Goal: Navigation & Orientation: Understand site structure

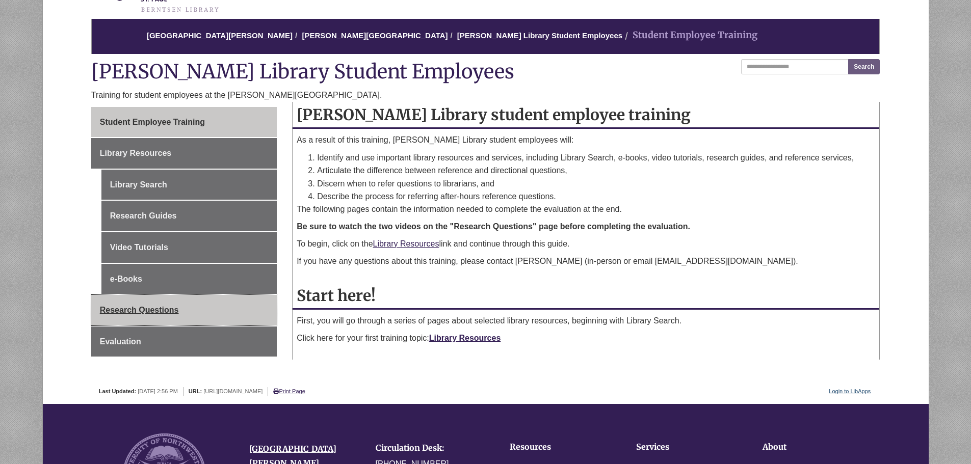
scroll to position [102, 0]
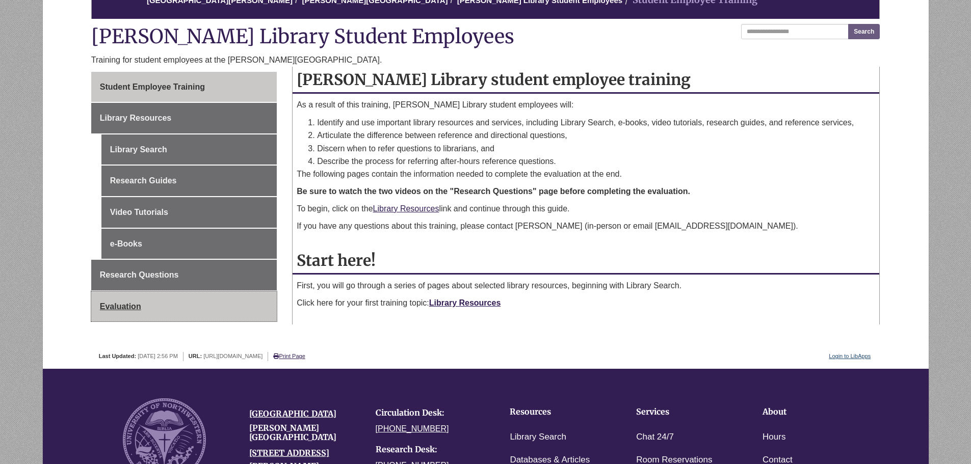
click at [193, 300] on link "Evaluation" at bounding box center [184, 307] width 186 height 31
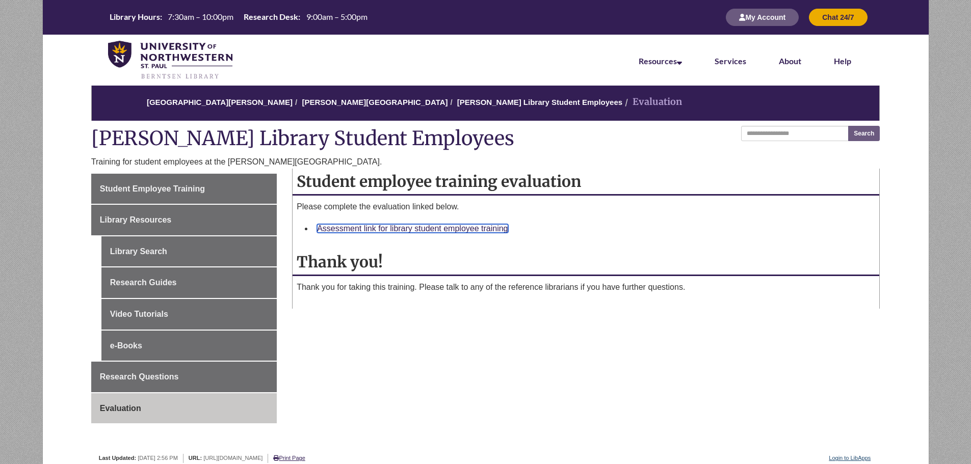
click at [431, 227] on link "Assessment link for library student employee training" at bounding box center [412, 228] width 191 height 9
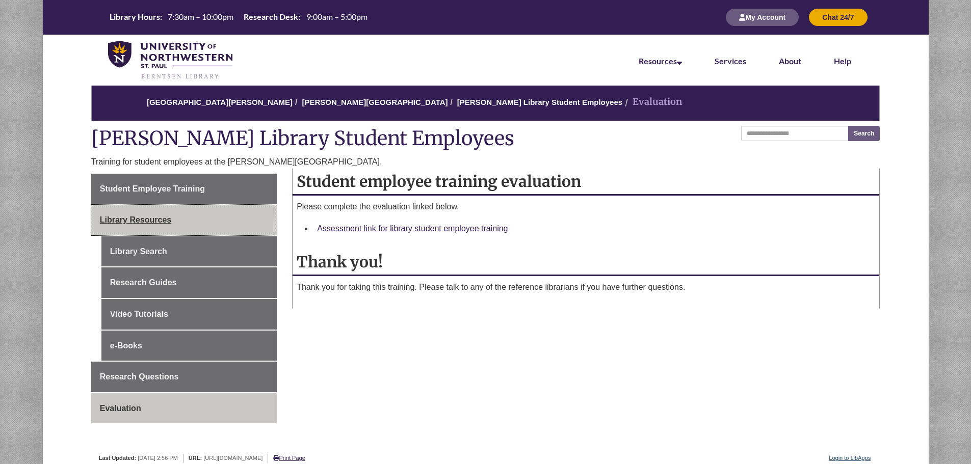
click at [201, 221] on link "Library Resources" at bounding box center [184, 220] width 186 height 31
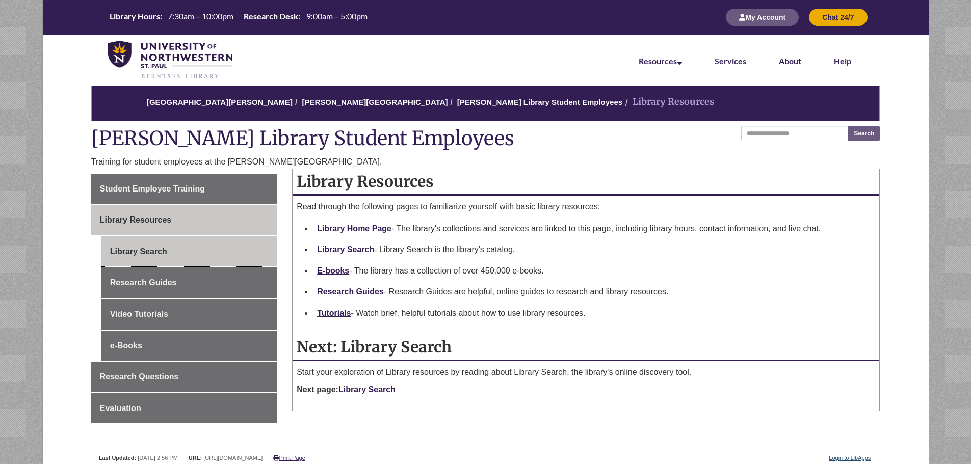
click at [214, 256] on link "Library Search" at bounding box center [188, 251] width 175 height 31
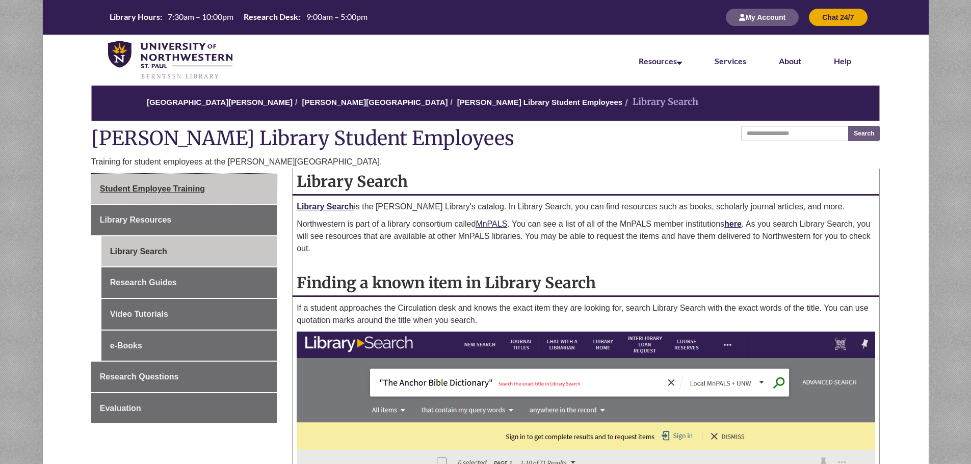
click at [242, 195] on link "Student Employee Training" at bounding box center [184, 189] width 186 height 31
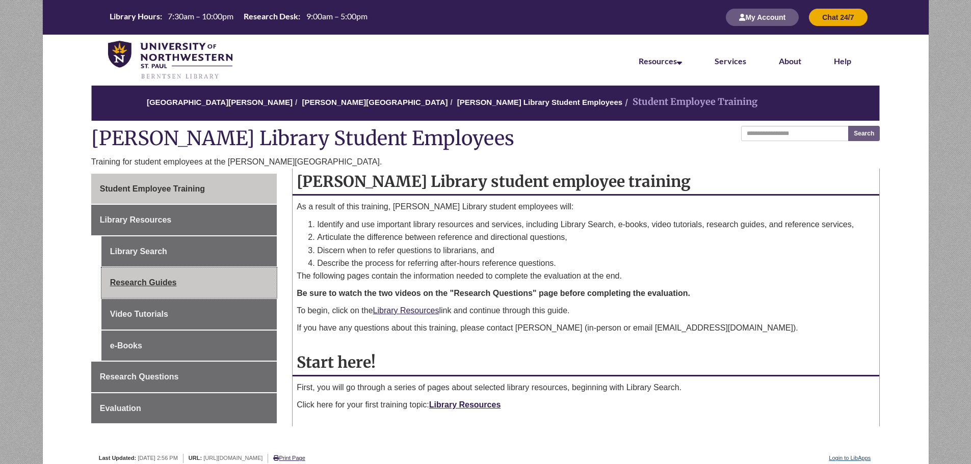
click at [180, 287] on link "Research Guides" at bounding box center [188, 283] width 175 height 31
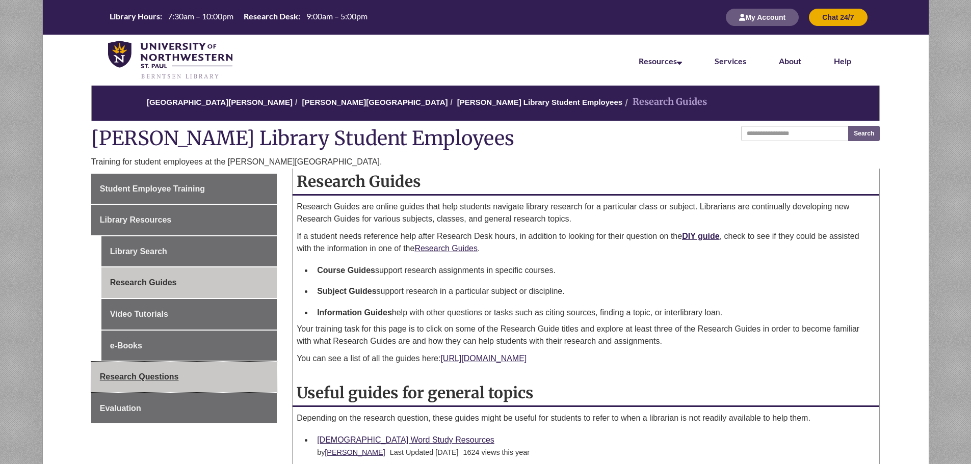
click at [163, 384] on link "Research Questions" at bounding box center [184, 377] width 186 height 31
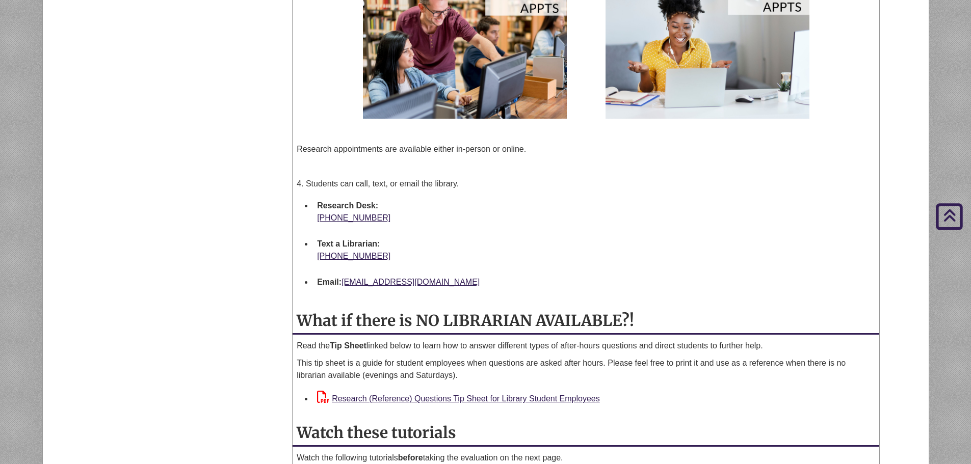
scroll to position [815, 0]
